Goal: Transaction & Acquisition: Purchase product/service

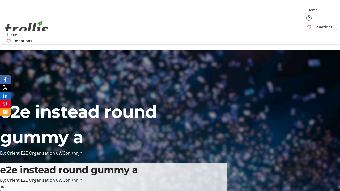
click at [325, 8] on span "Sign Up" at bounding box center [326, 7] width 15 height 6
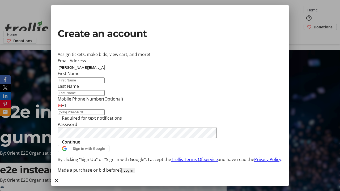
type input "[PERSON_NAME][EMAIL_ADDRESS][PERSON_NAME][DOMAIN_NAME]"
type input "[PERSON_NAME]"
click at [80, 145] on span "Continue" at bounding box center [71, 142] width 18 height 6
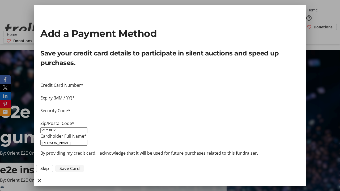
type input "V1Y 0C2"
click at [80, 165] on span "Save Card" at bounding box center [69, 168] width 20 height 6
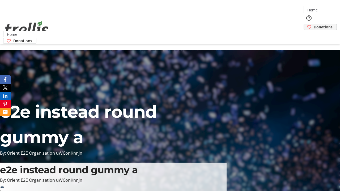
click at [314, 24] on span "Donations" at bounding box center [323, 27] width 19 height 6
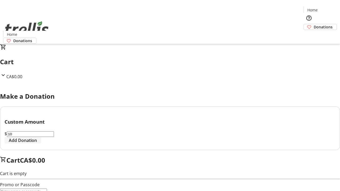
click at [37, 144] on span "Add Donation" at bounding box center [23, 140] width 28 height 6
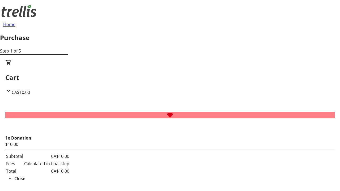
select select "CA"
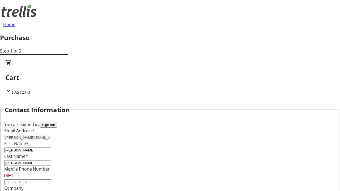
type input "[STREET_ADDRESS][PERSON_NAME]"
type input "Kelowna"
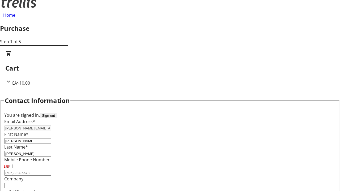
select select "BC"
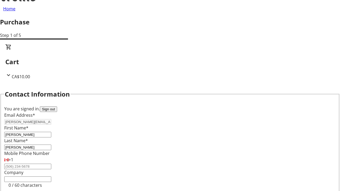
type input "Kelowna"
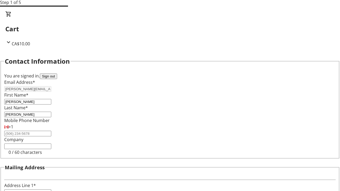
type input "V1Y 0C2"
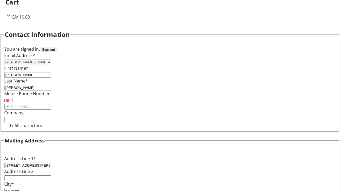
scroll to position [84, 0]
